Goal: Information Seeking & Learning: Understand process/instructions

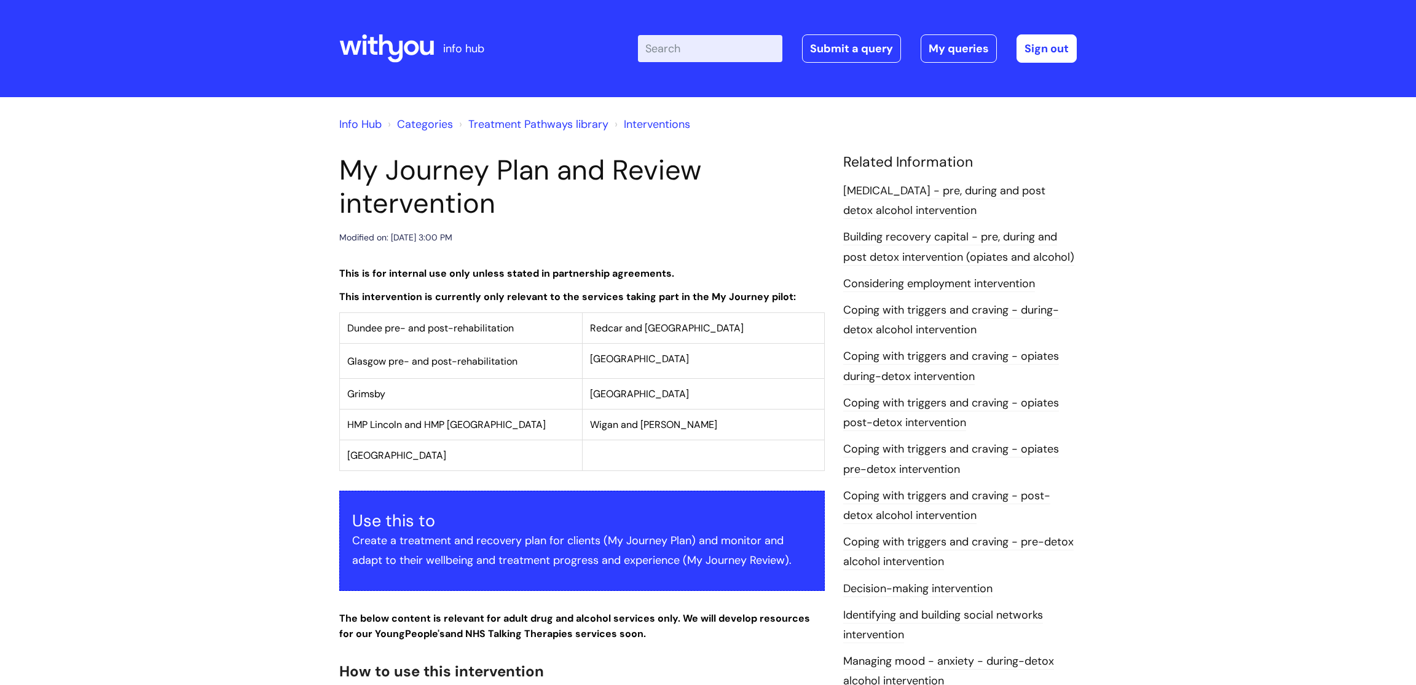
scroll to position [2506, 0]
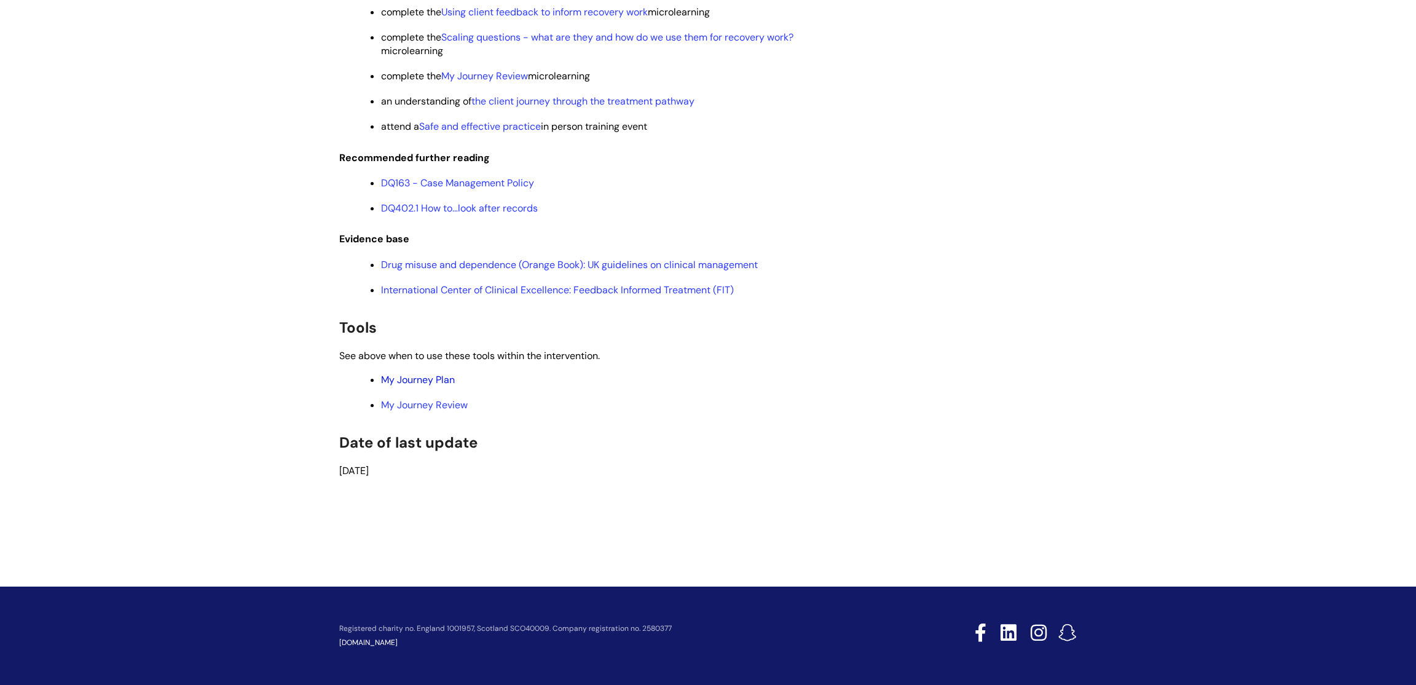
click at [397, 377] on link "My Journey Plan" at bounding box center [418, 379] width 74 height 13
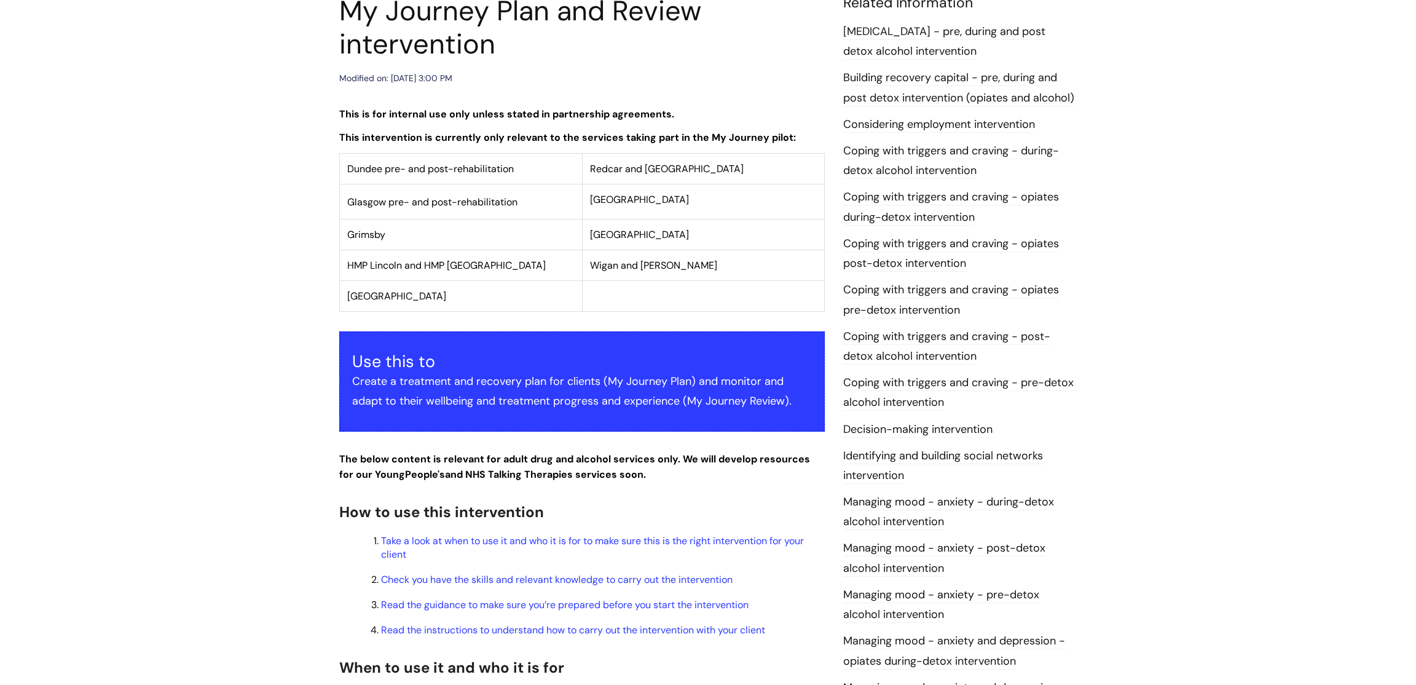
scroll to position [0, 0]
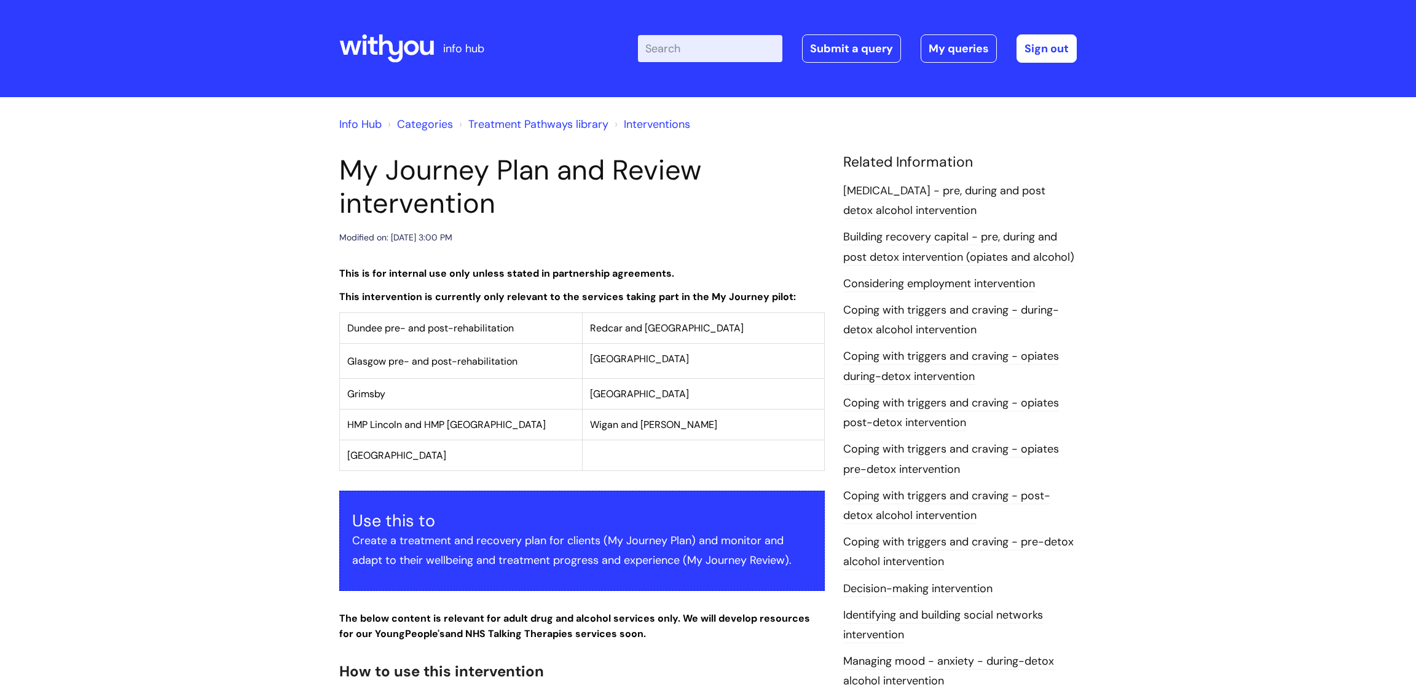
click at [730, 47] on input "Enter your search term here..." at bounding box center [710, 48] width 144 height 27
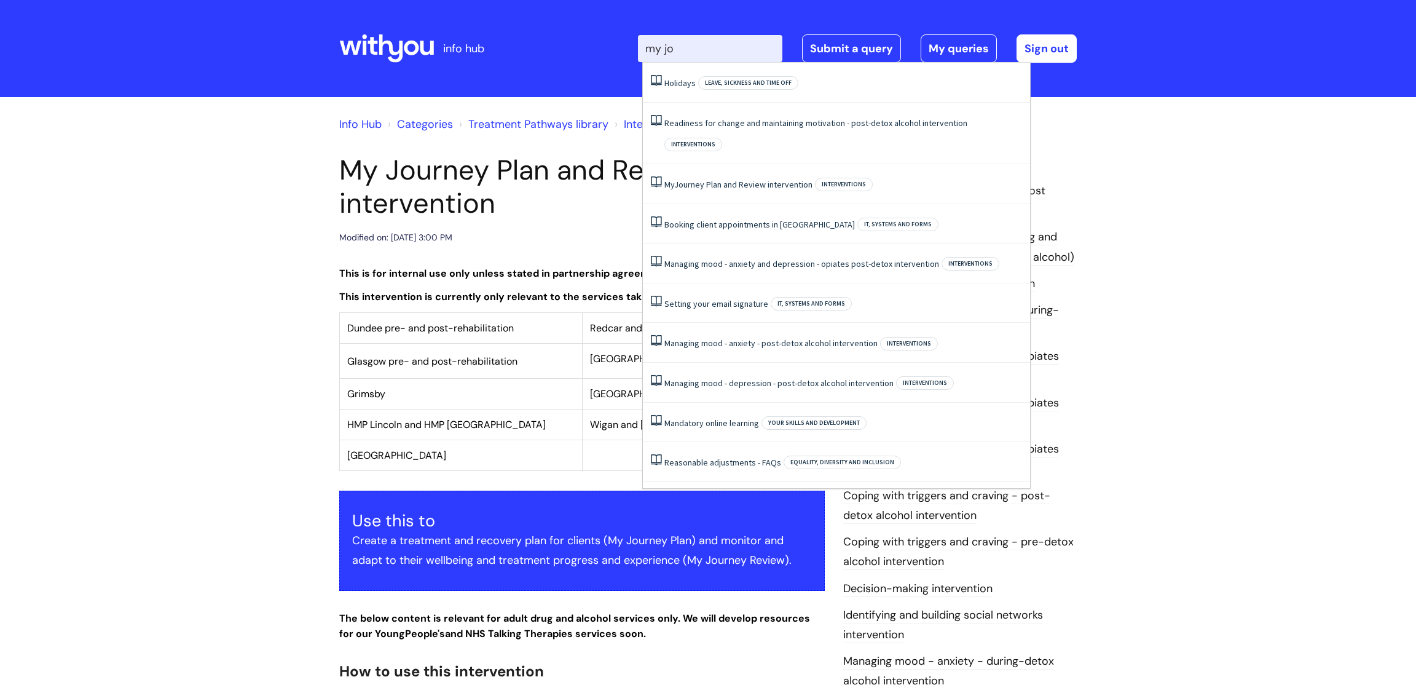
type input "my jou"
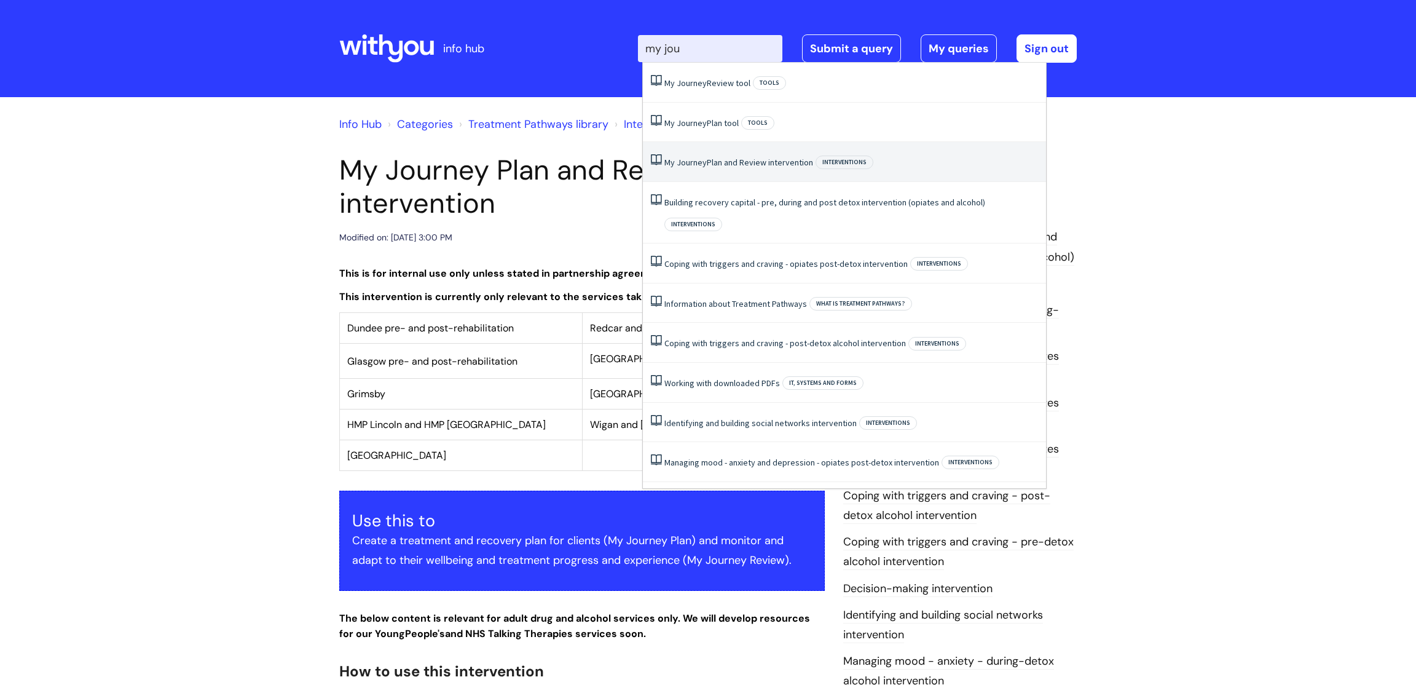
click at [772, 170] on li "My Journey Plan and Review intervention Interventions" at bounding box center [844, 162] width 403 height 40
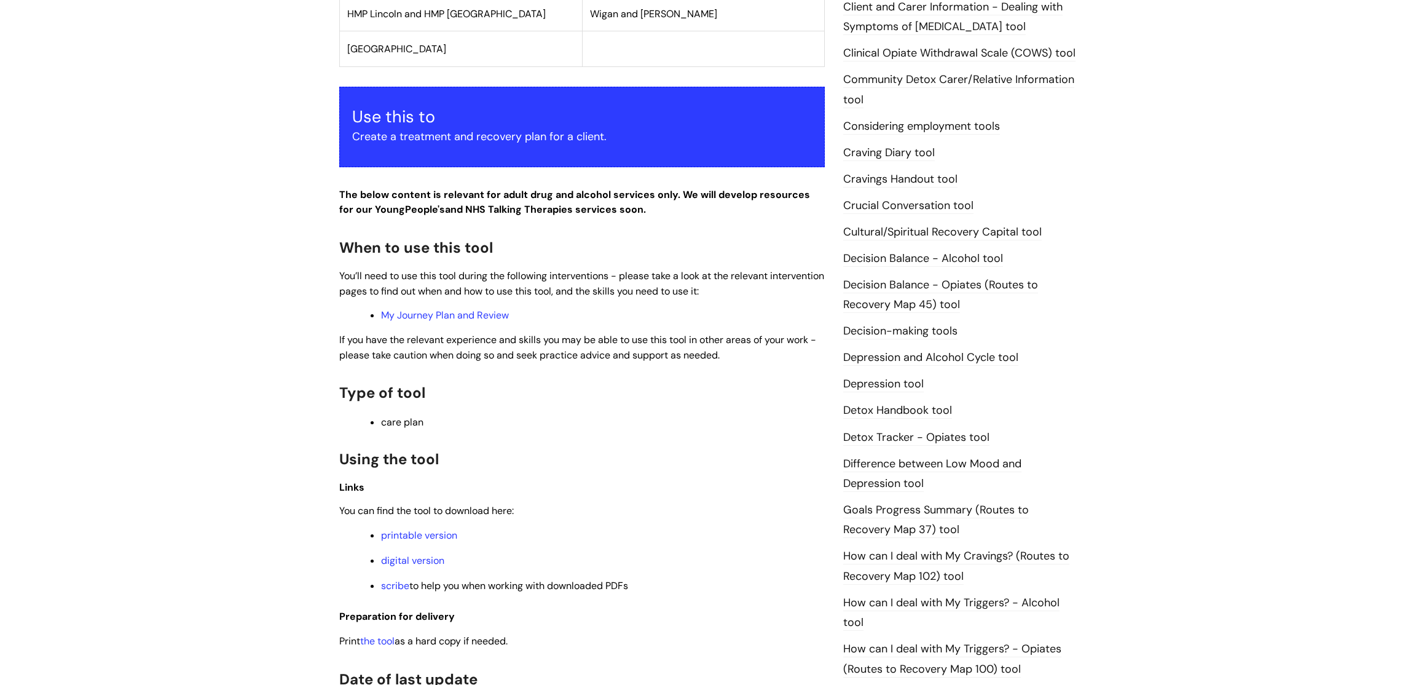
scroll to position [423, 0]
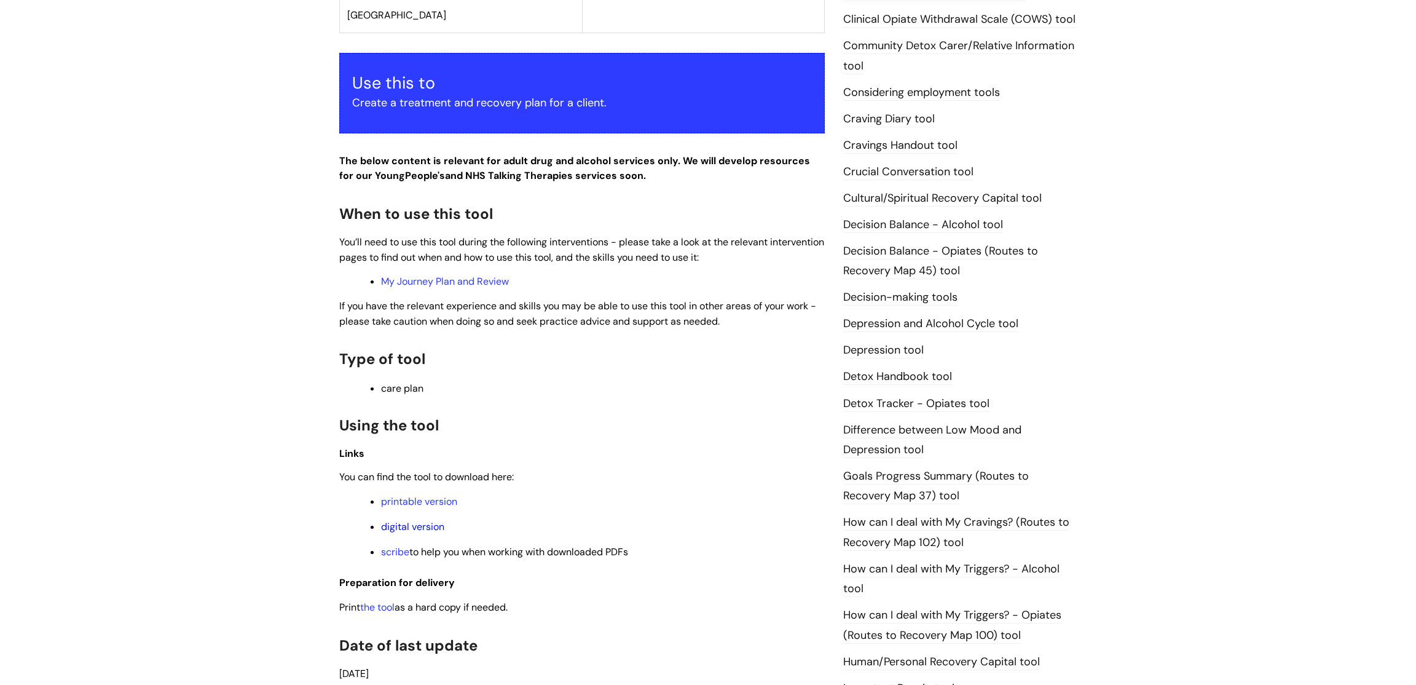
click at [414, 532] on link "digital version" at bounding box center [412, 526] width 63 height 13
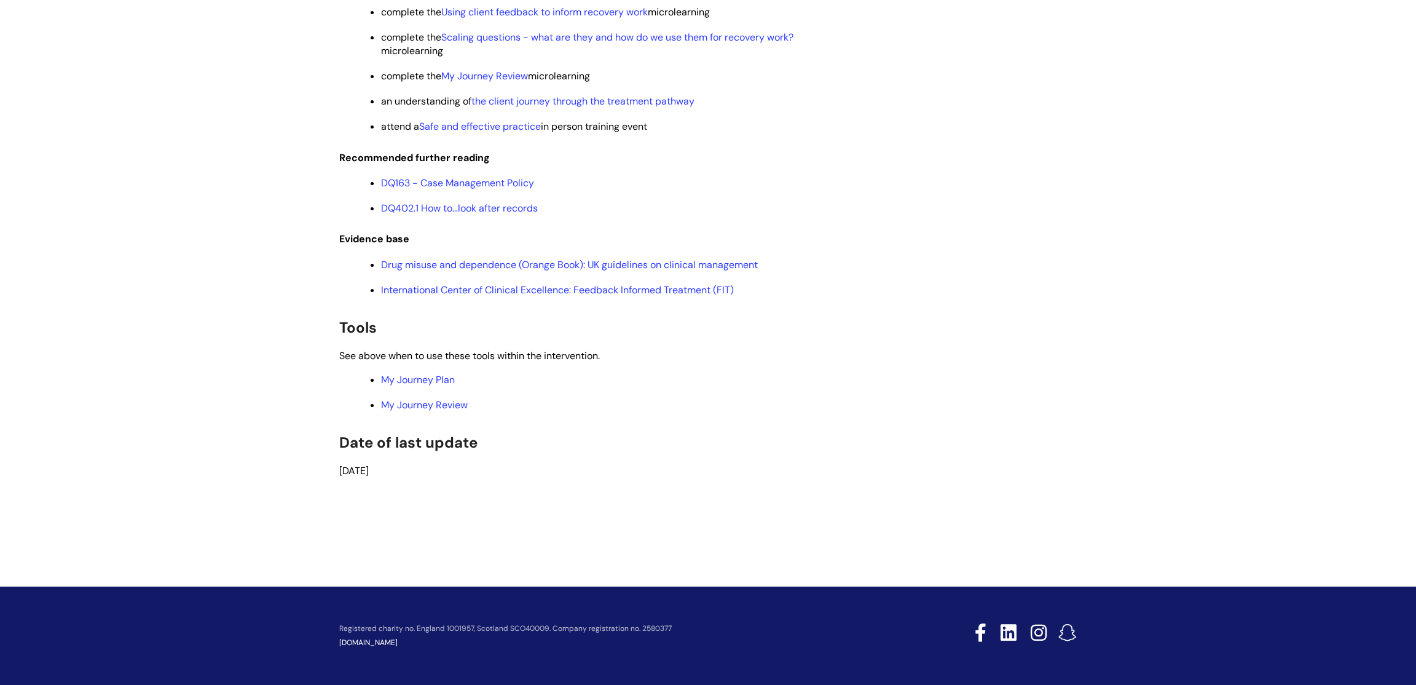
scroll to position [2506, 0]
click at [429, 403] on link "My Journey Review" at bounding box center [424, 404] width 87 height 13
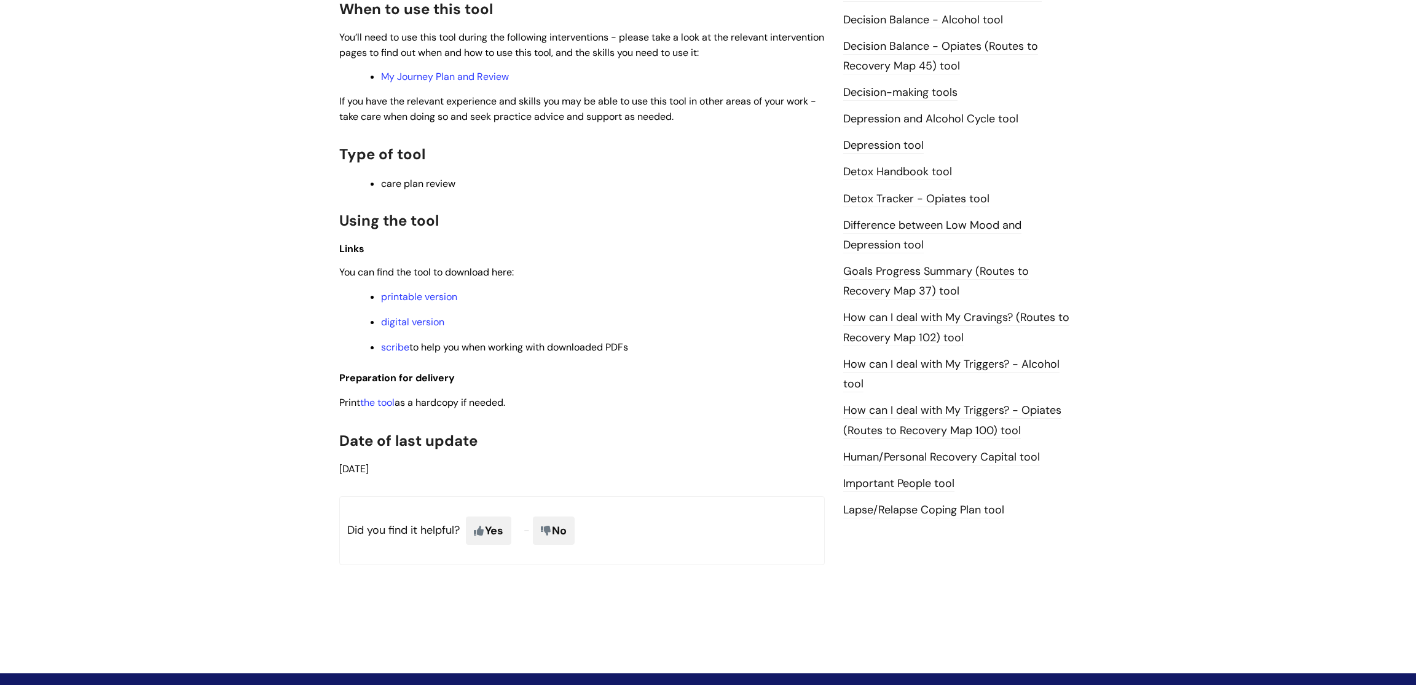
scroll to position [637, 0]
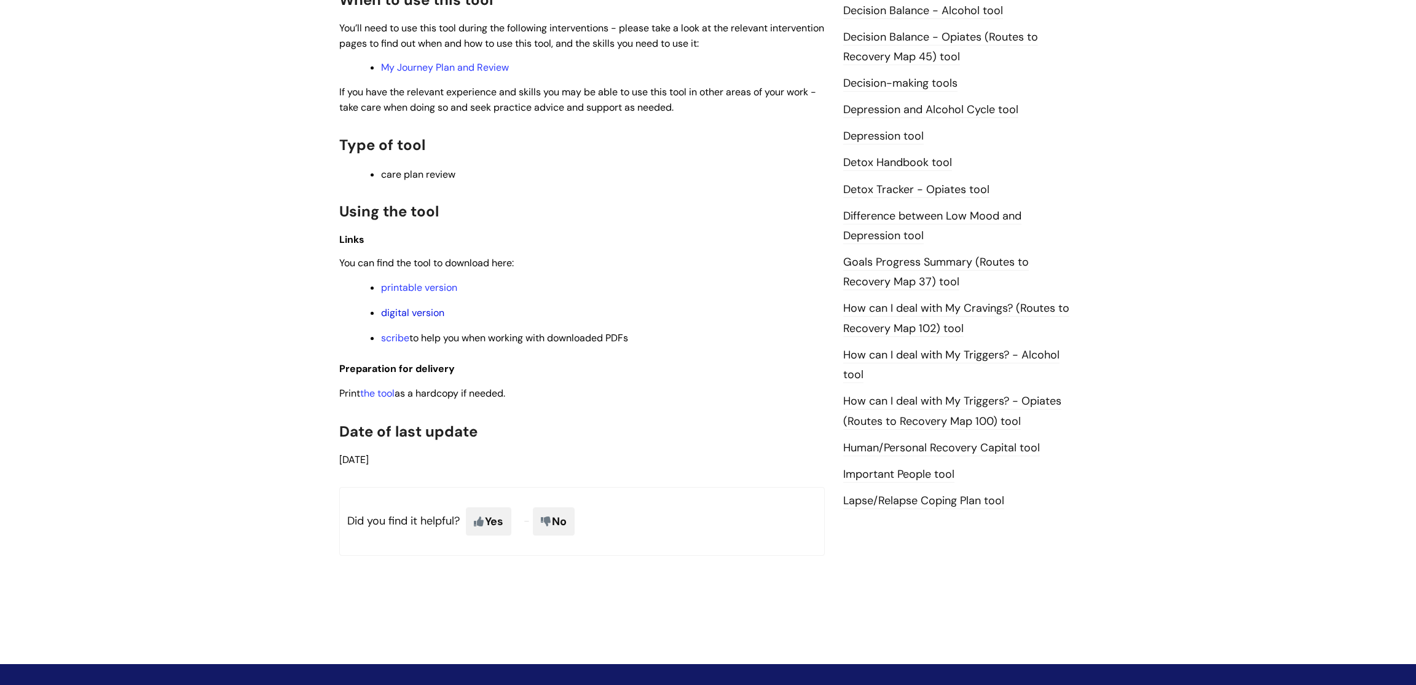
click at [422, 318] on link "digital version" at bounding box center [412, 312] width 63 height 13
